Goal: Information Seeking & Learning: Find specific fact

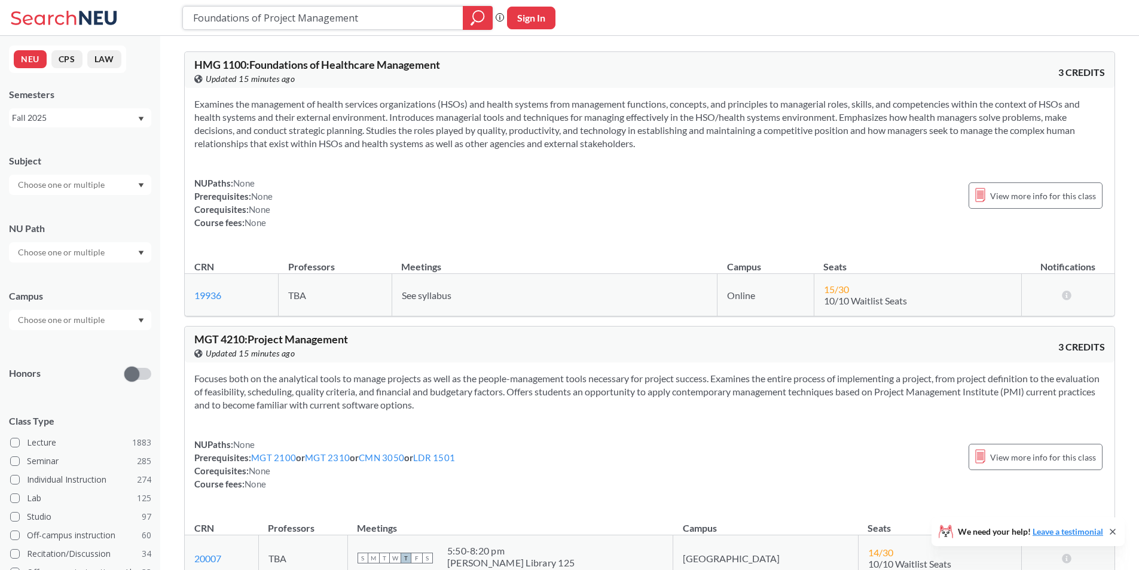
click at [467, 13] on div at bounding box center [478, 18] width 30 height 24
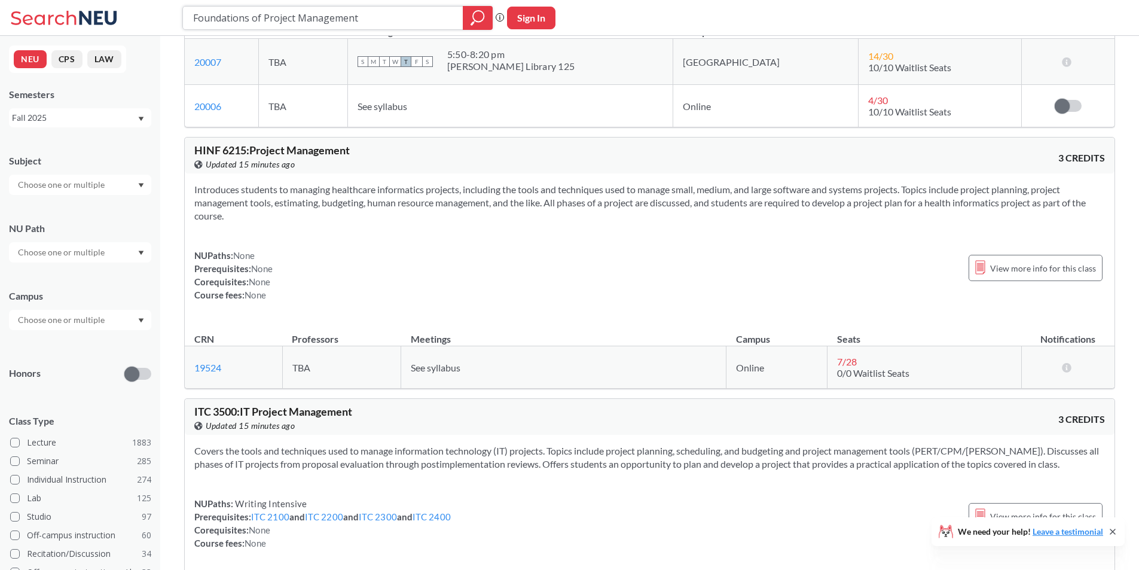
scroll to position [658, 0]
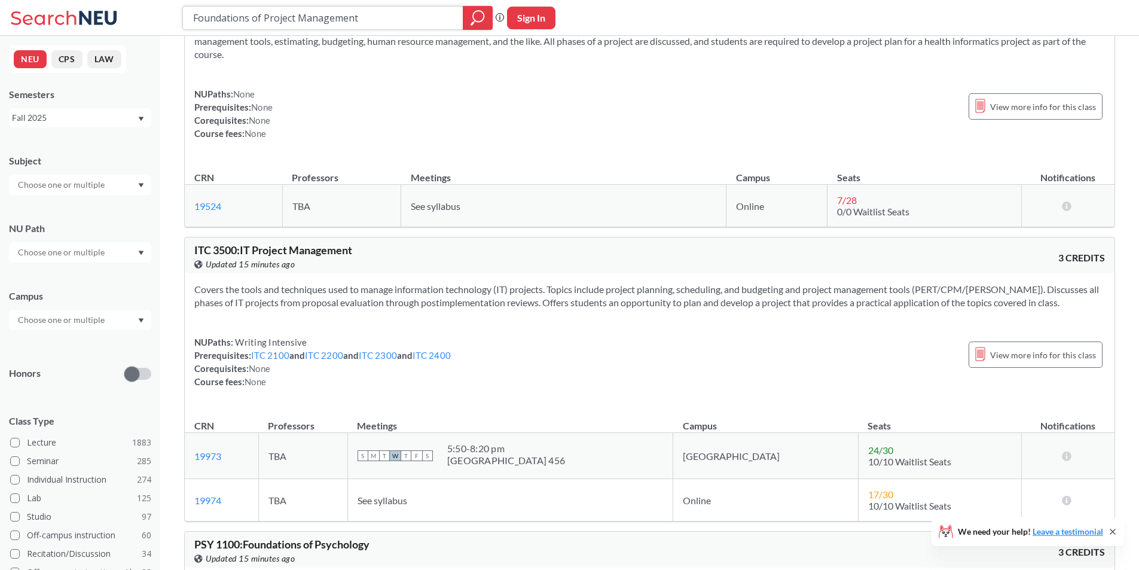
click at [355, 22] on input "Foundations of Project Management" at bounding box center [323, 18] width 262 height 20
drag, startPoint x: 364, startPoint y: 19, endPoint x: 149, endPoint y: 19, distance: 214.6
click at [149, 19] on div "Foundations of Project Management Phrase search guarantees the exact search app…" at bounding box center [569, 18] width 1139 height 36
type input "PJM"
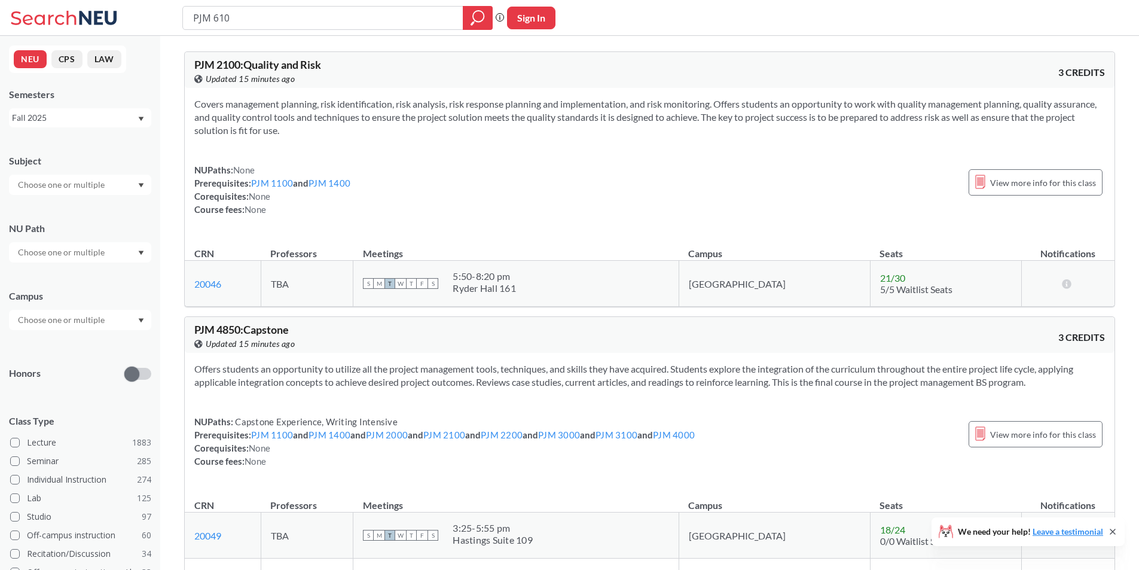
type input "PJM 6100"
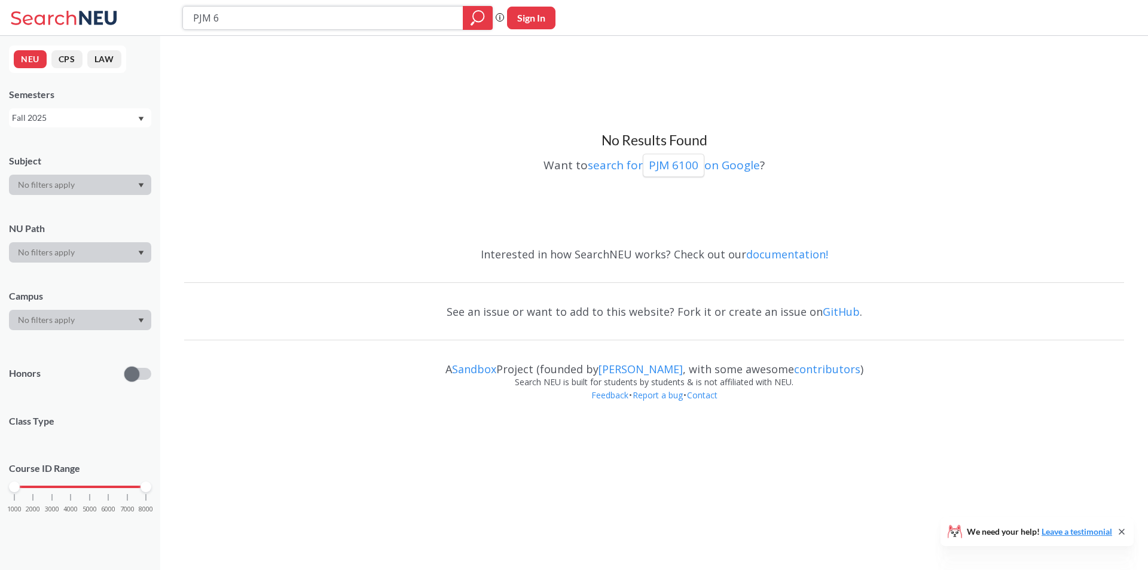
type input "PJM"
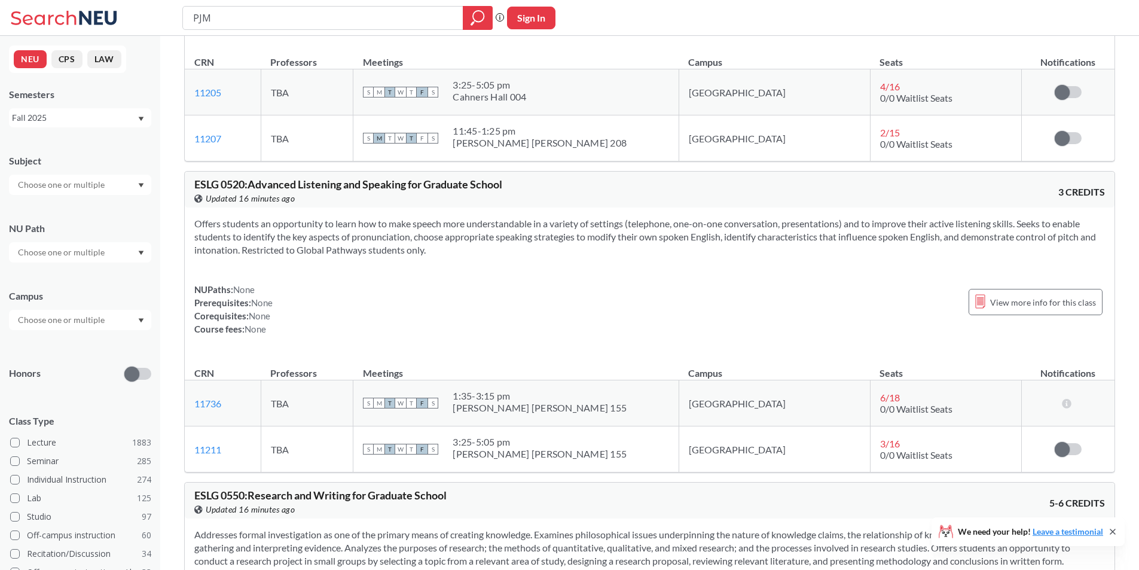
scroll to position [3468, 0]
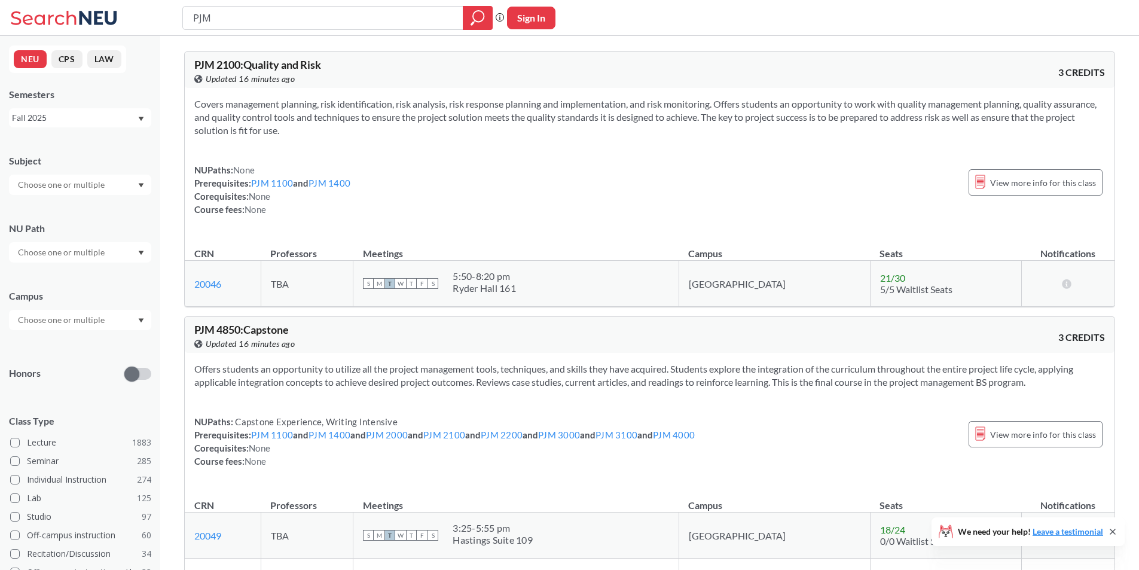
type input "Foundations of Project Management"
